Goal: Task Accomplishment & Management: Manage account settings

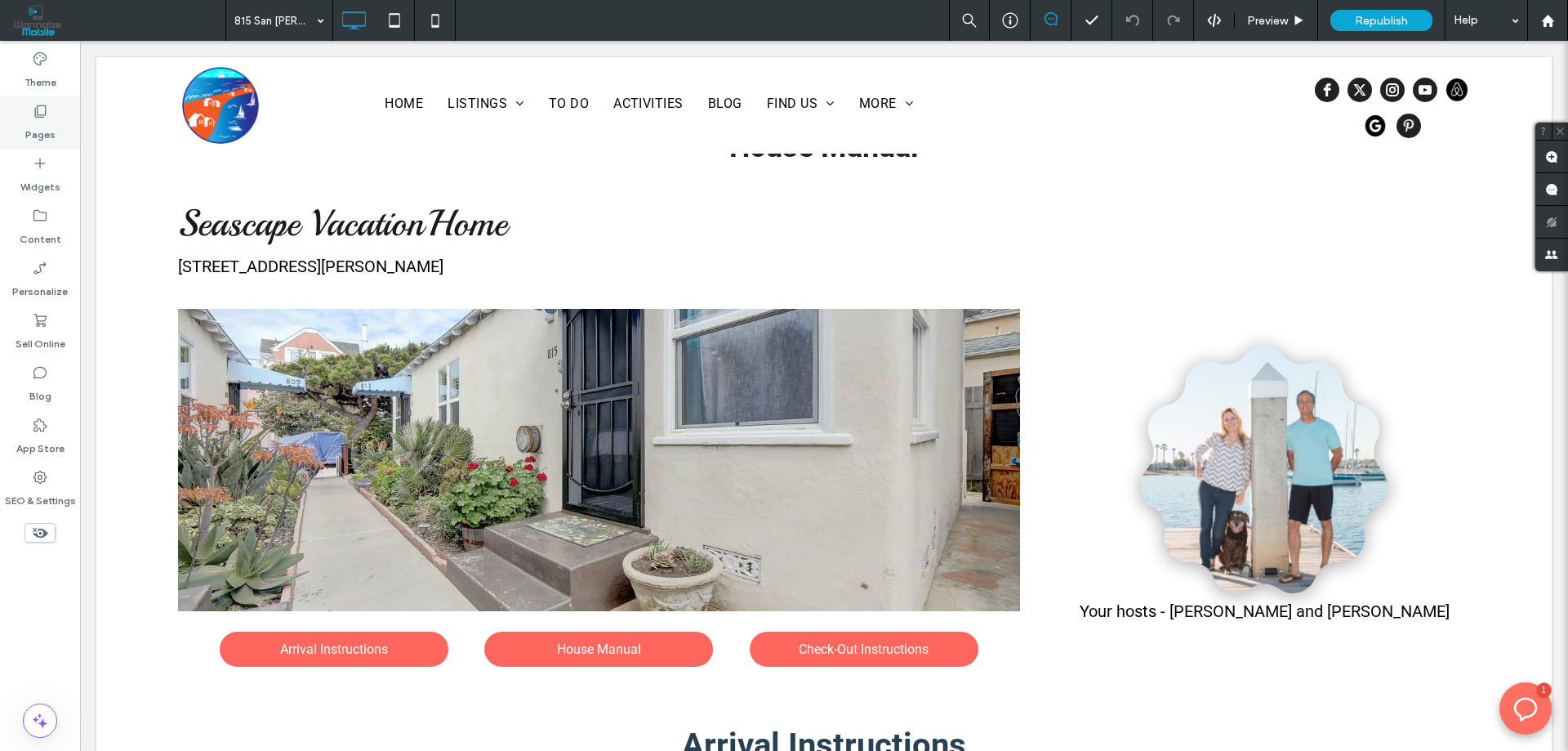
click at [47, 134] on label "Pages" at bounding box center [40, 131] width 30 height 23
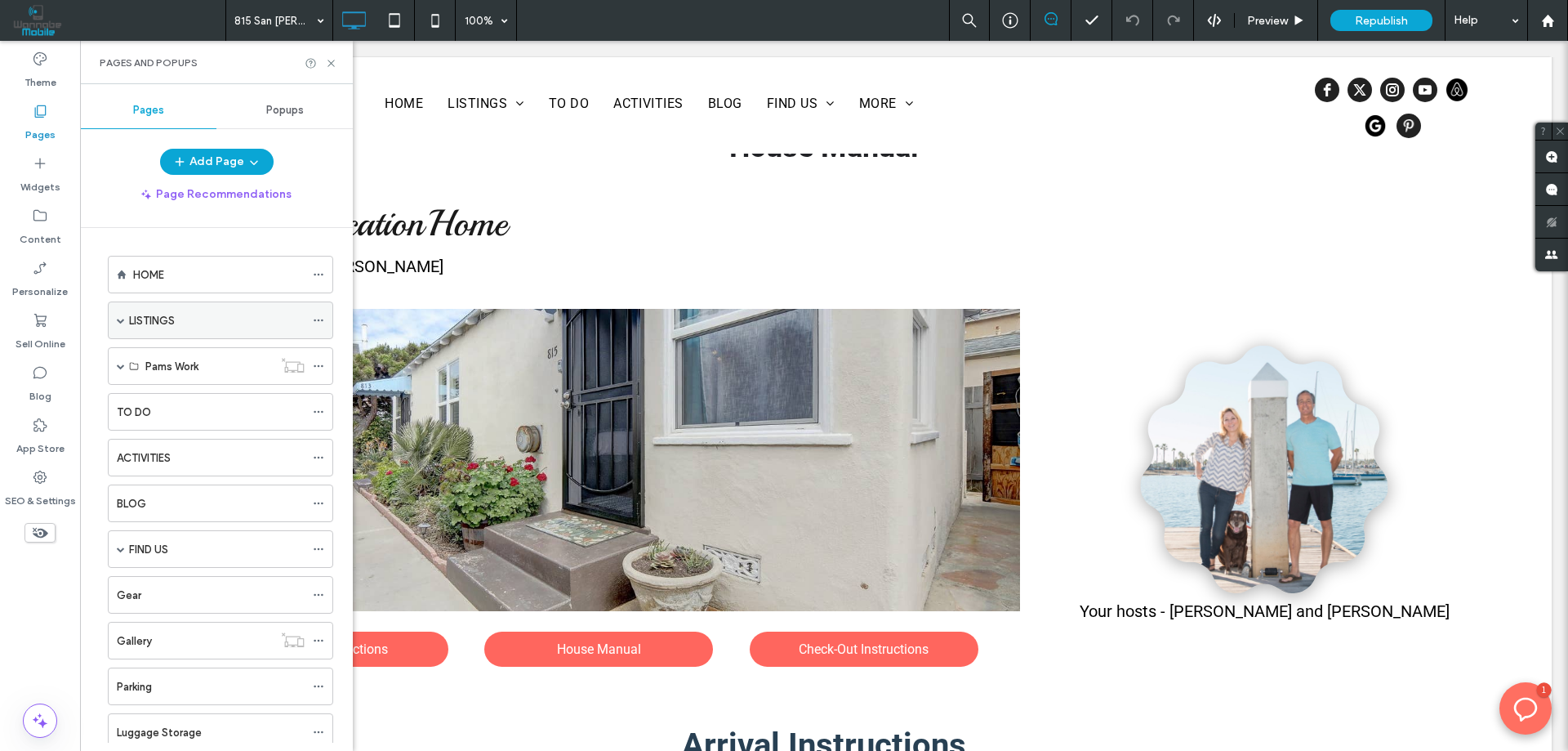
click at [125, 315] on div "LISTINGS" at bounding box center [220, 320] width 226 height 38
click at [119, 320] on span at bounding box center [120, 320] width 8 height 8
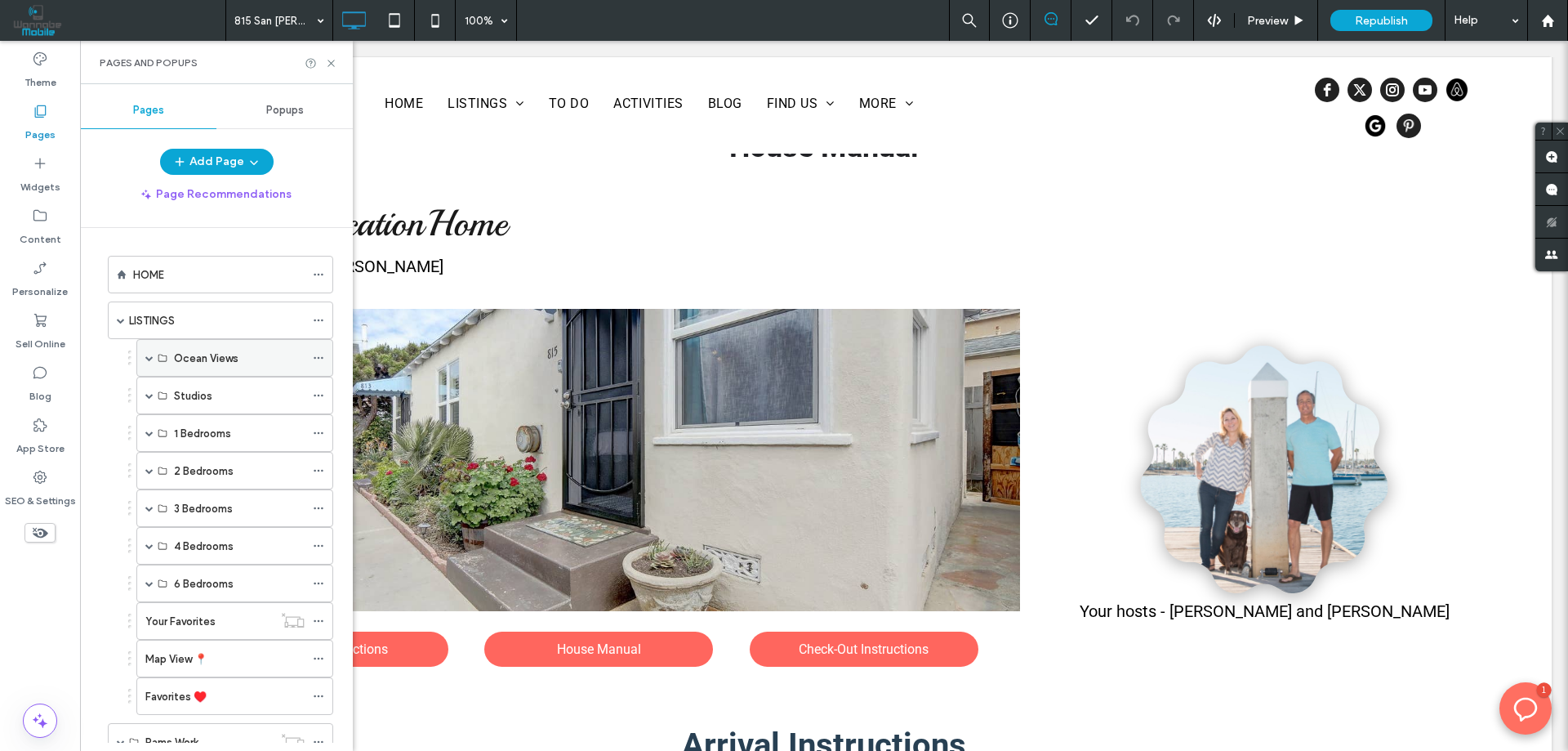
click at [152, 354] on span at bounding box center [149, 358] width 8 height 8
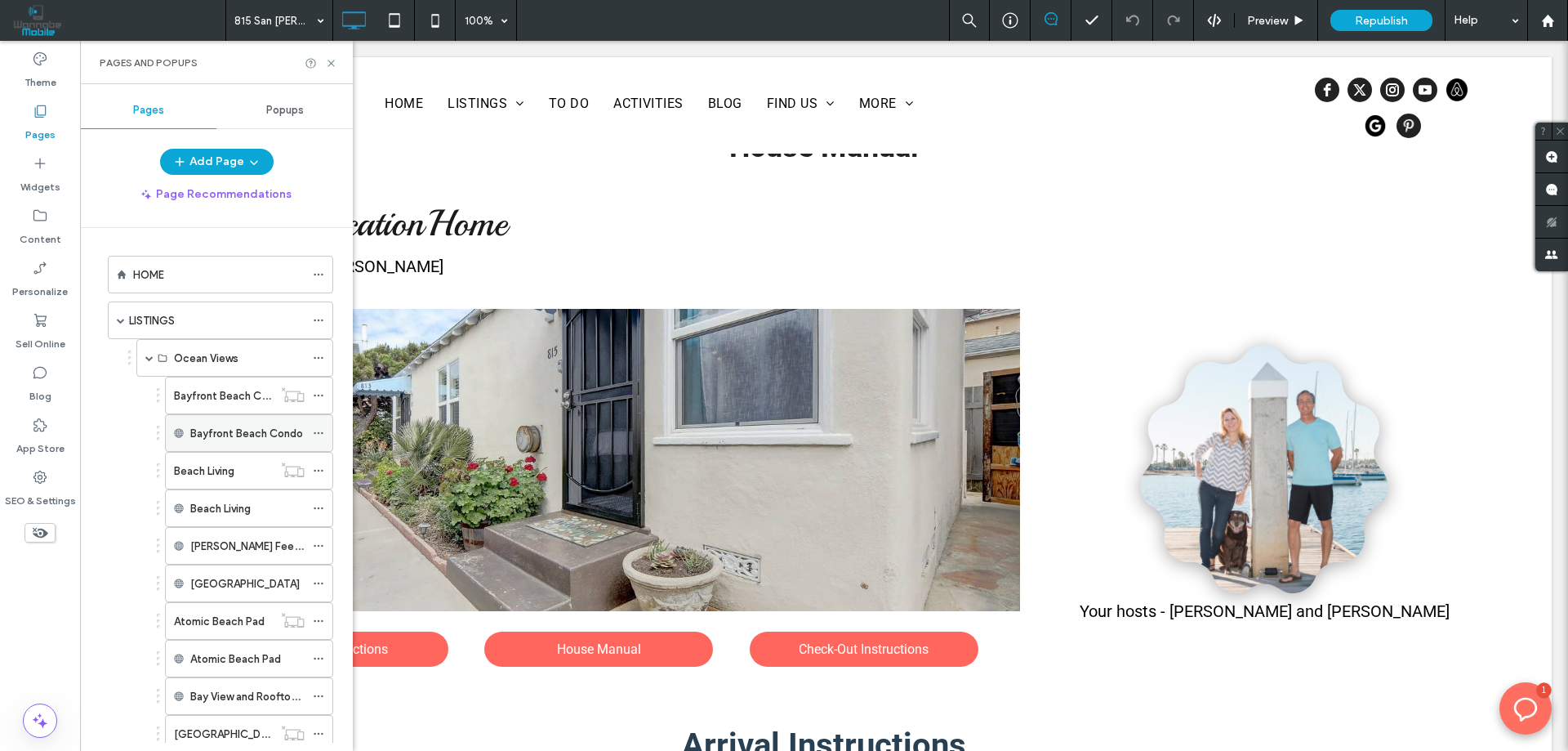
click at [221, 429] on label "Bayfront Beach Condo" at bounding box center [246, 434] width 113 height 29
click at [315, 435] on icon at bounding box center [318, 433] width 12 height 12
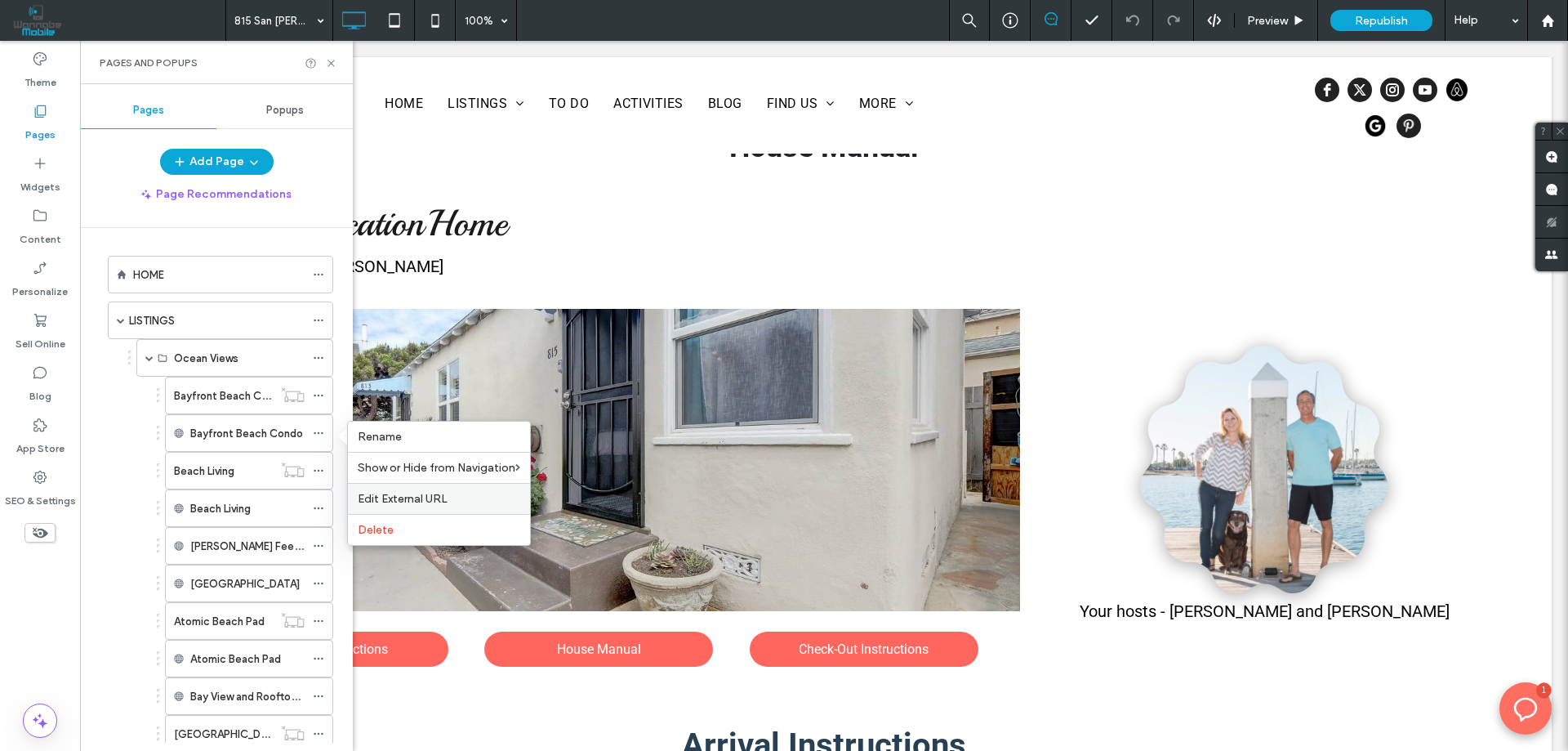
click at [423, 496] on span "Edit External URL" at bounding box center [402, 498] width 90 height 13
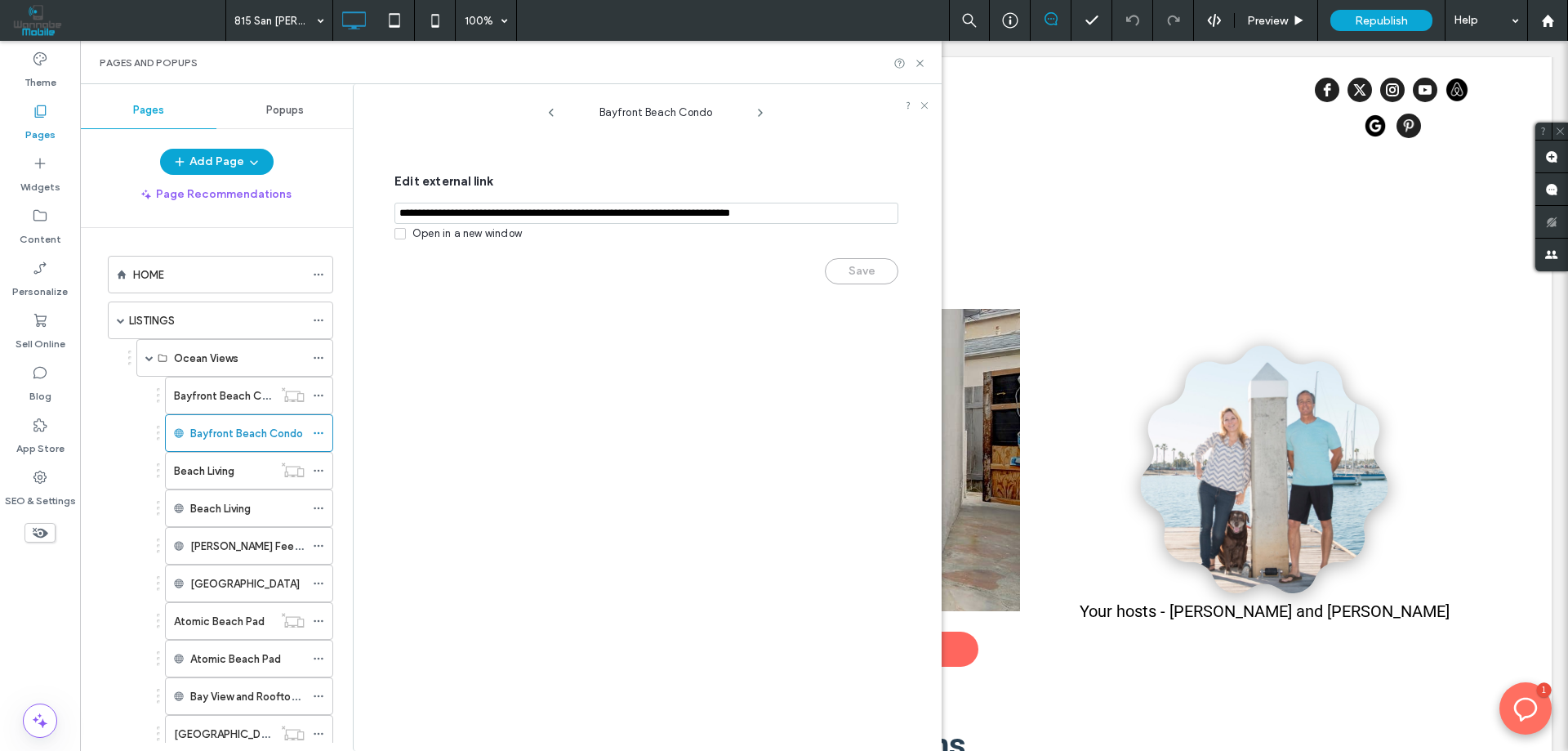
click at [568, 211] on input "notEmpty,url" at bounding box center [646, 213] width 504 height 22
click at [920, 66] on icon at bounding box center [920, 64] width 13 height 13
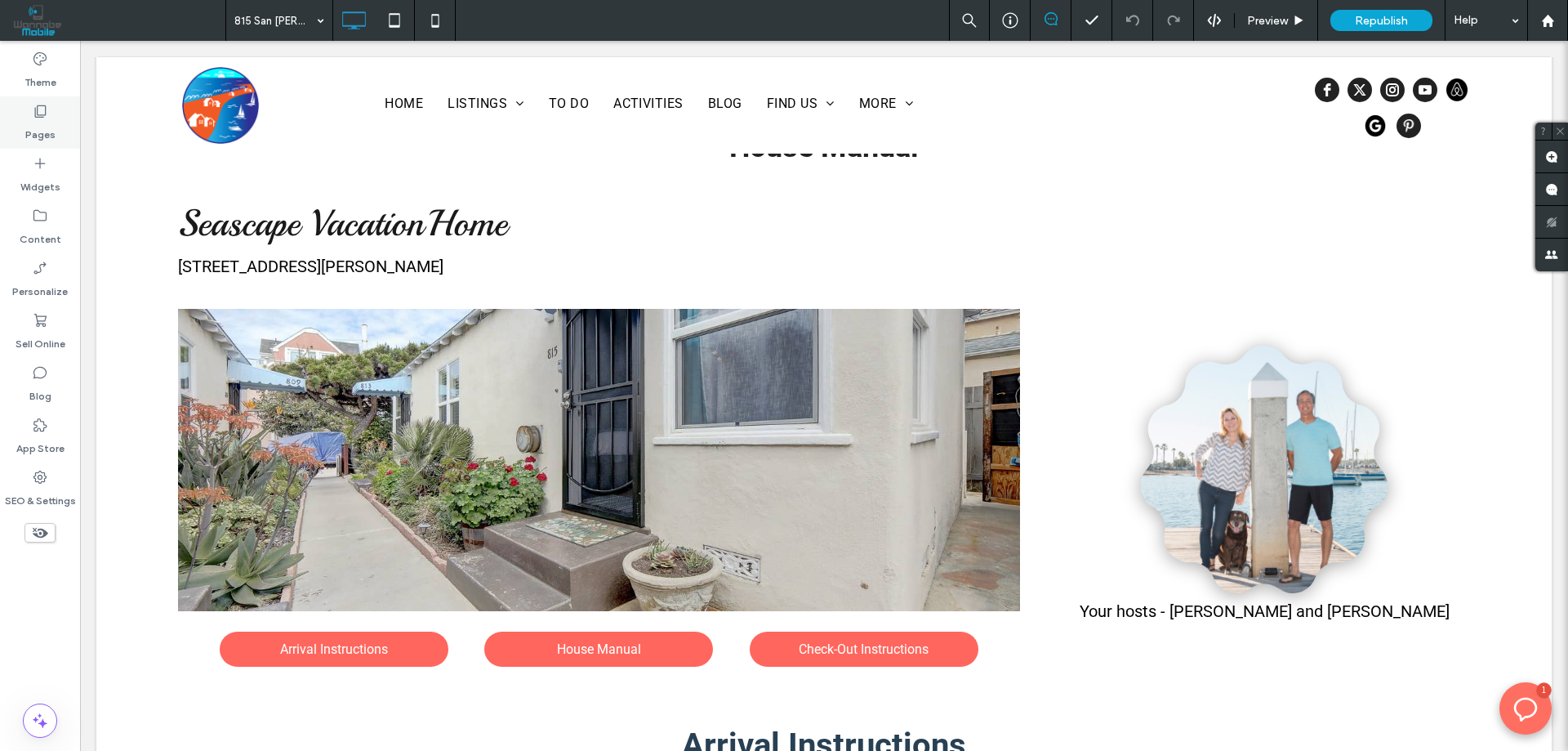
click at [53, 128] on label "Pages" at bounding box center [40, 131] width 30 height 23
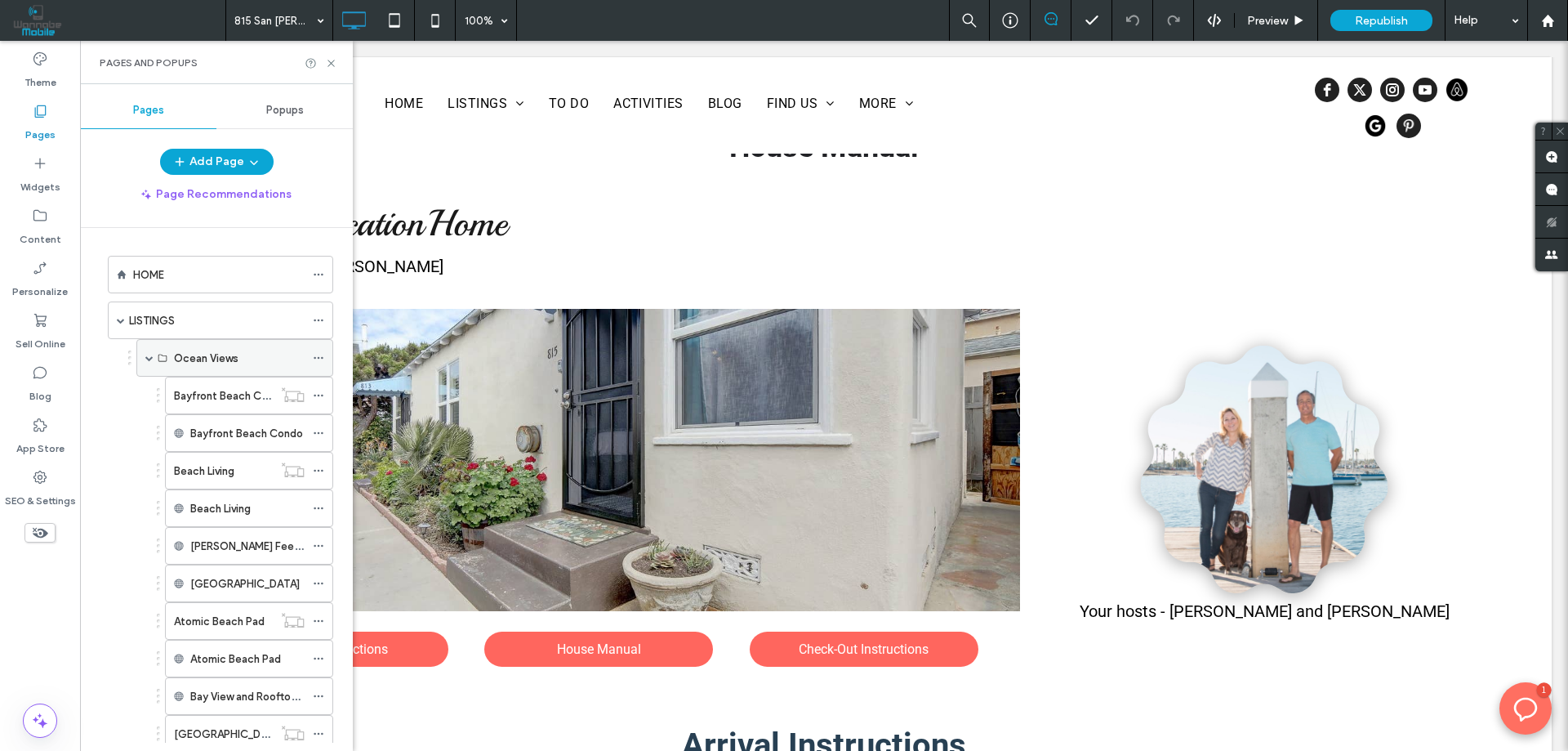
click at [152, 356] on span at bounding box center [149, 358] width 8 height 8
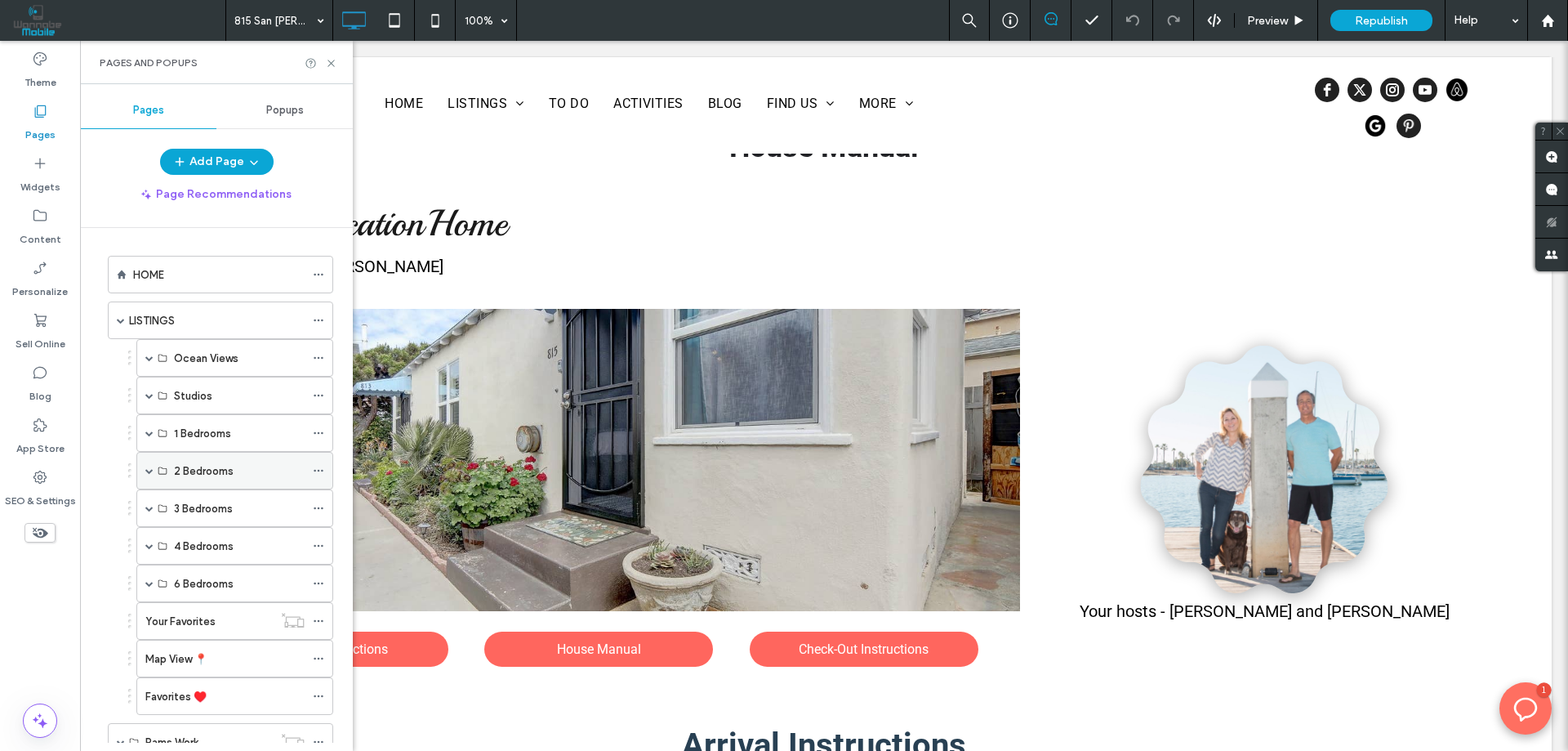
click at [151, 468] on span at bounding box center [149, 470] width 8 height 8
click at [331, 63] on use at bounding box center [331, 63] width 6 height 6
